Goal: Check status: Check status

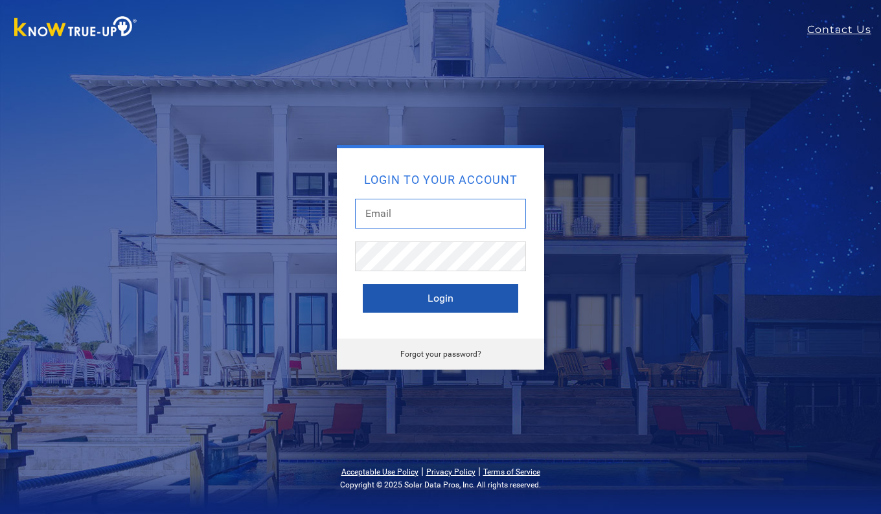
type input "[EMAIL_ADDRESS][DOMAIN_NAME]"
click at [412, 295] on button "Login" at bounding box center [440, 298] width 155 height 28
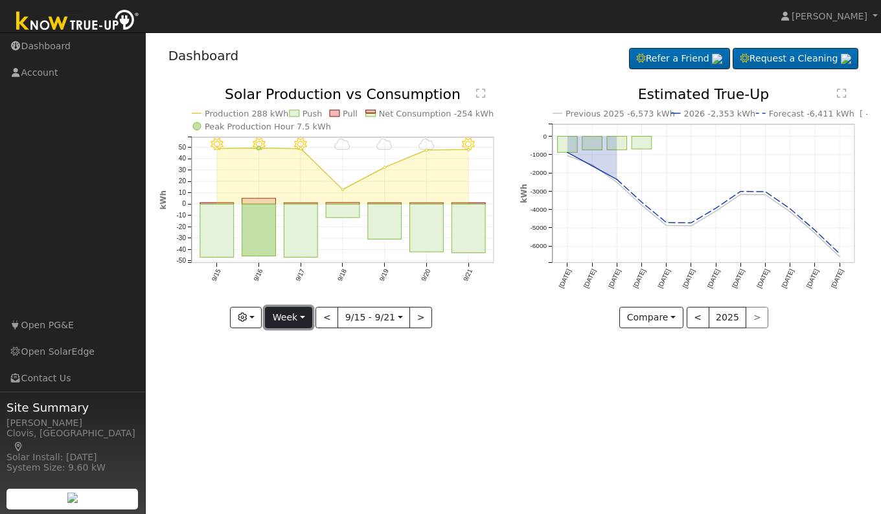
click at [300, 315] on button "Week" at bounding box center [288, 318] width 47 height 22
click at [298, 345] on link "Day" at bounding box center [311, 345] width 90 height 18
type input "[DATE]"
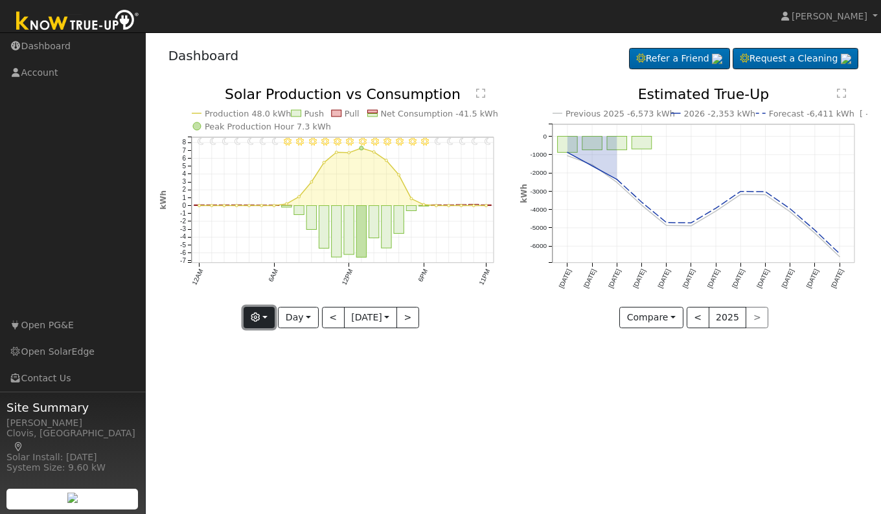
click at [263, 318] on button "button" at bounding box center [260, 318] width 32 height 22
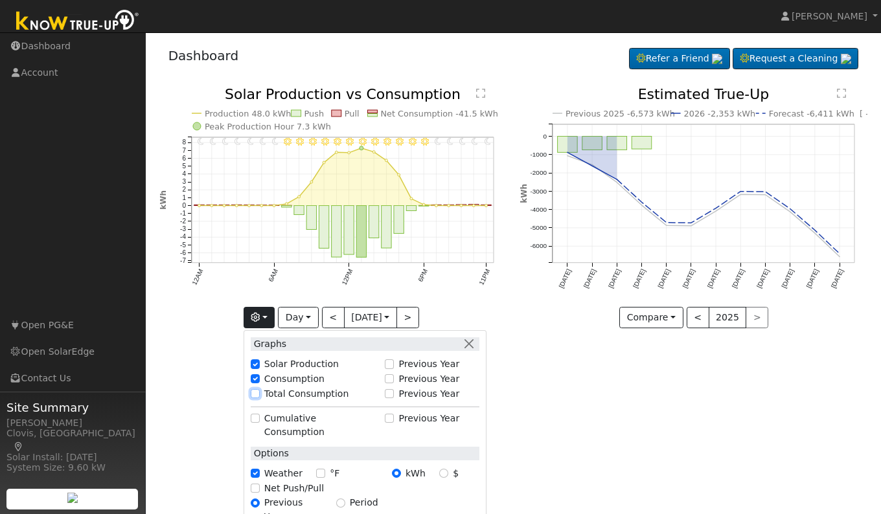
click at [256, 392] on input "Total Consumption" at bounding box center [255, 393] width 9 height 9
checkbox input "true"
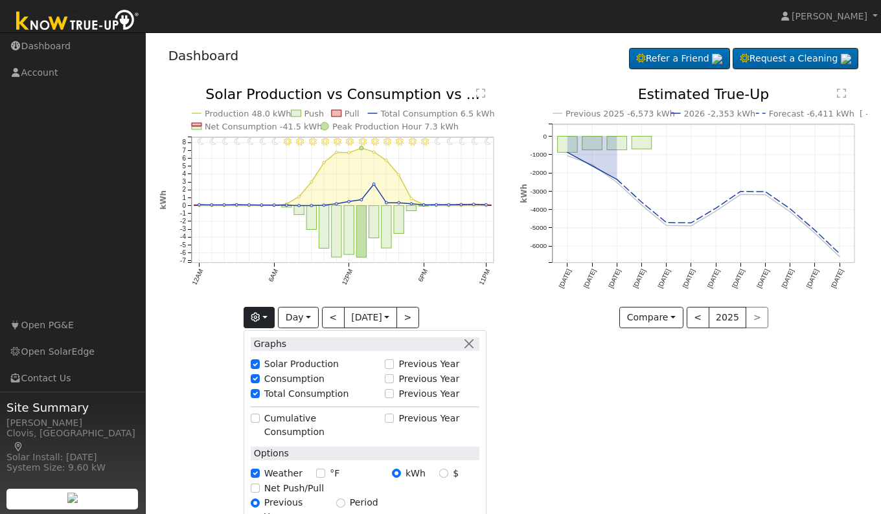
click at [527, 403] on div "User Profile First name Last name Email Email Notifications No Emails No Emails…" at bounding box center [513, 273] width 735 height 482
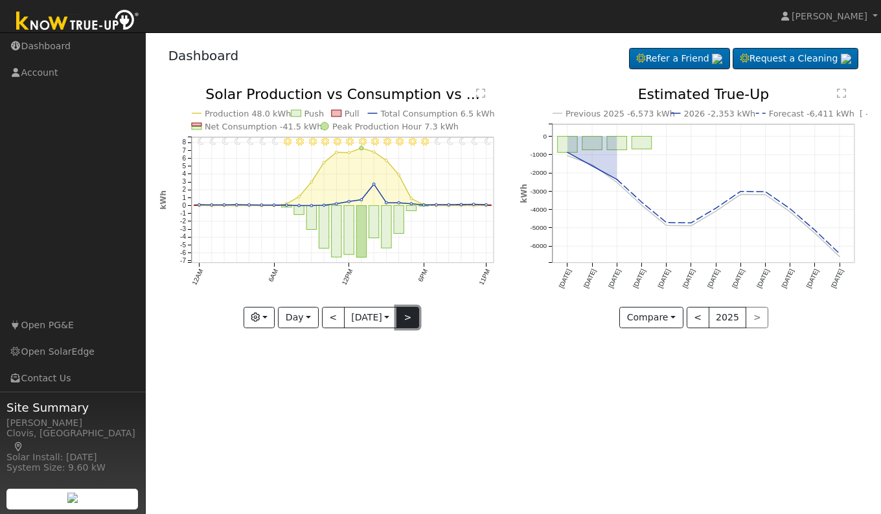
click at [413, 321] on button ">" at bounding box center [407, 318] width 23 height 22
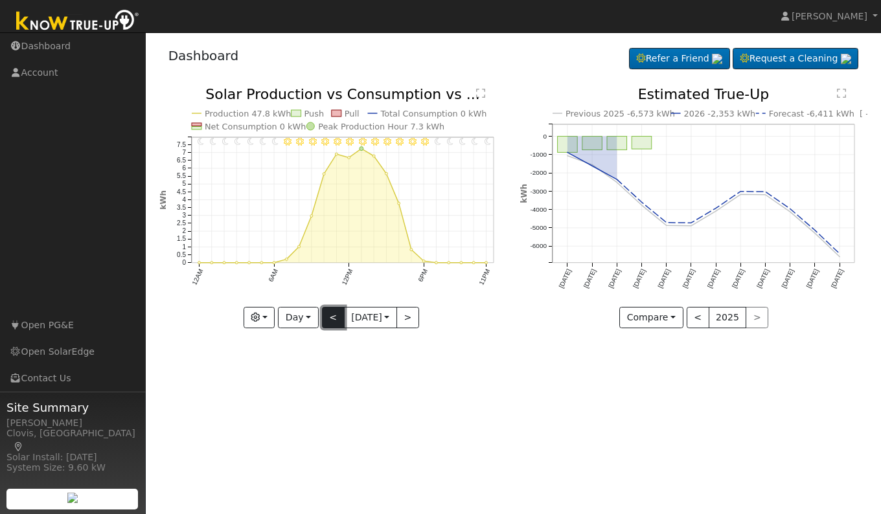
click at [327, 323] on button "<" at bounding box center [333, 318] width 23 height 22
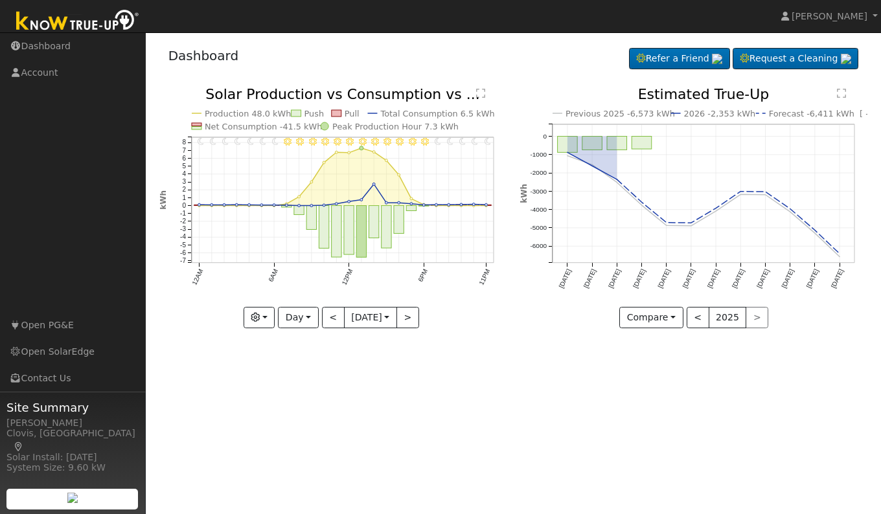
click at [510, 388] on div "User Profile First name Last name Email Email Notifications No Emails No Emails…" at bounding box center [513, 273] width 735 height 482
click at [332, 319] on button "<" at bounding box center [333, 318] width 23 height 22
click at [407, 315] on button ">" at bounding box center [407, 318] width 23 height 22
type input "[DATE]"
click at [374, 200] on icon "11PM - Clear 10PM - Clear 9PM - Clear 8PM - Clear 7PM - Clear 6PM - Clear 5PM -…" at bounding box center [332, 206] width 347 height 239
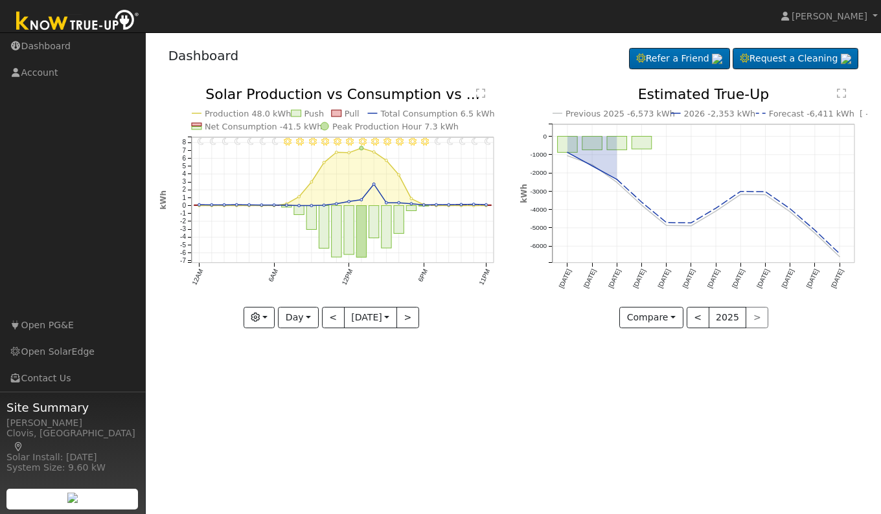
click at [564, 343] on div "Previous 2025 -6,573 kWh 2026 -2,353 kWh Forecast -6,411 kWh [ -2.5% ] Jun '25 …" at bounding box center [694, 217] width 361 height 260
